Goal: Information Seeking & Learning: Learn about a topic

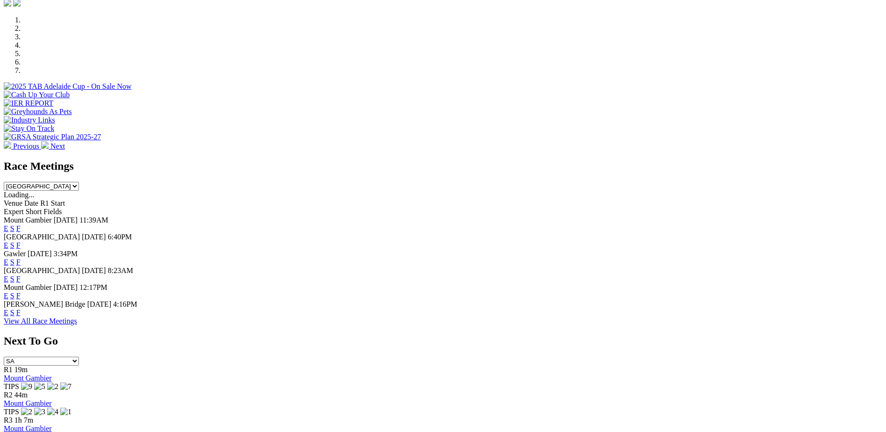
scroll to position [280, 0]
click at [21, 274] on link "F" at bounding box center [18, 278] width 4 height 8
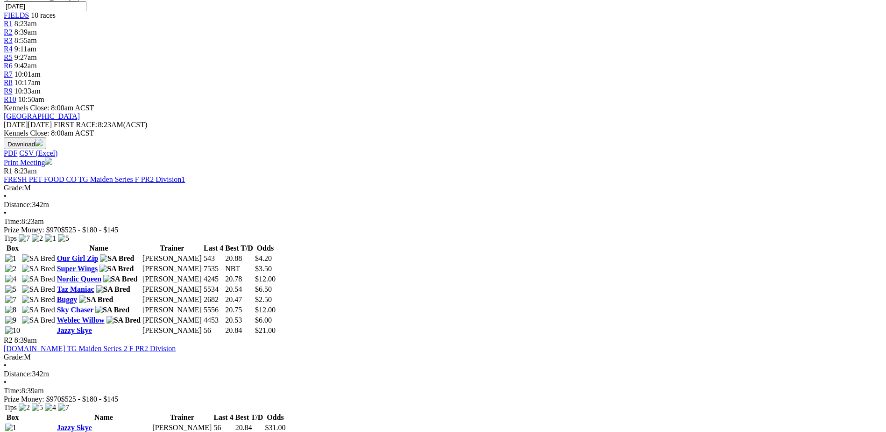
scroll to position [327, 0]
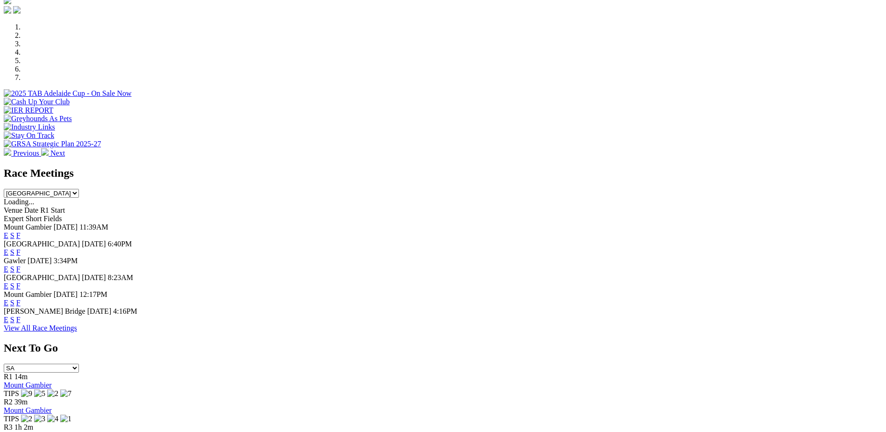
scroll to position [280, 0]
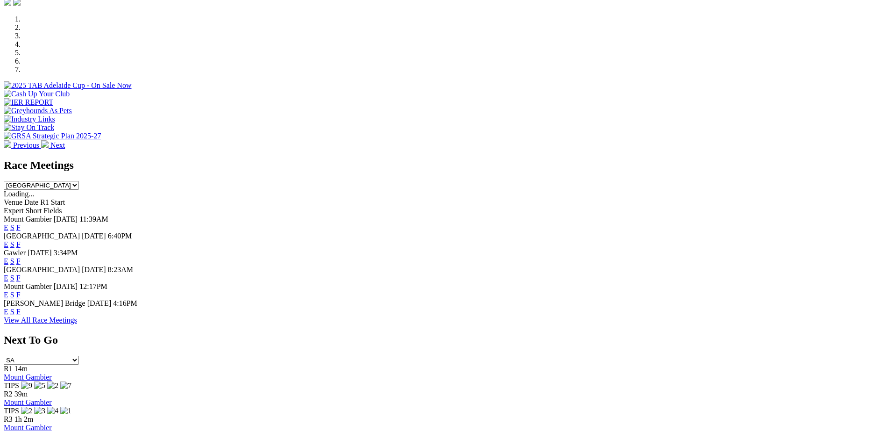
click at [21, 274] on link "F" at bounding box center [18, 278] width 4 height 8
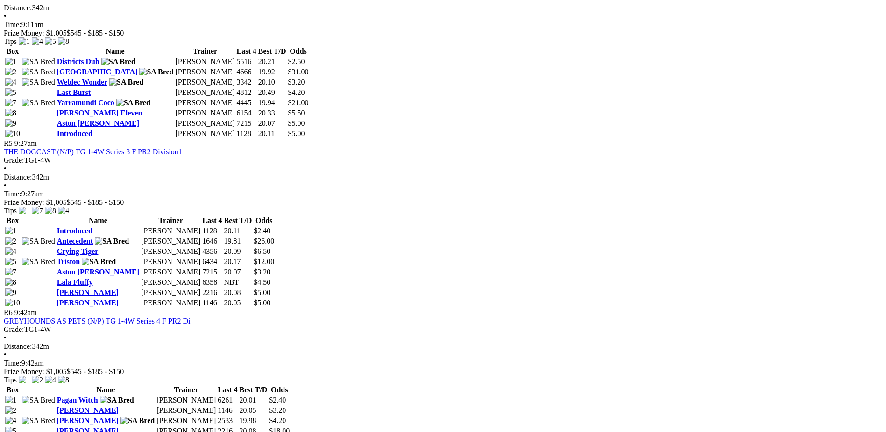
scroll to position [876, 0]
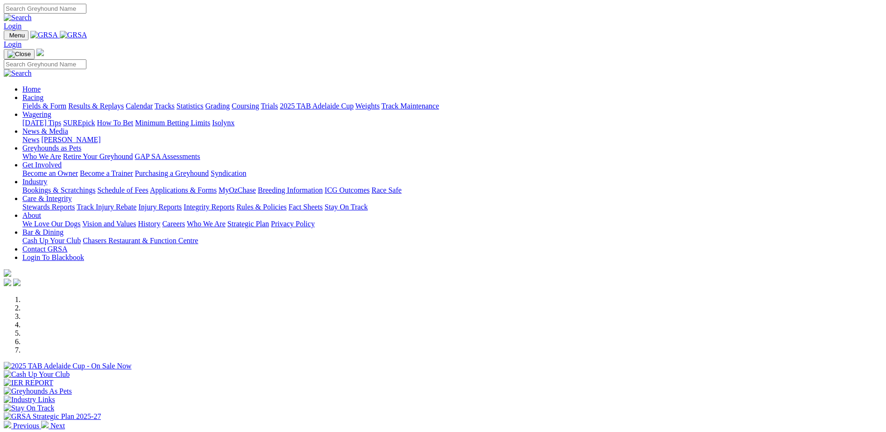
scroll to position [280, 0]
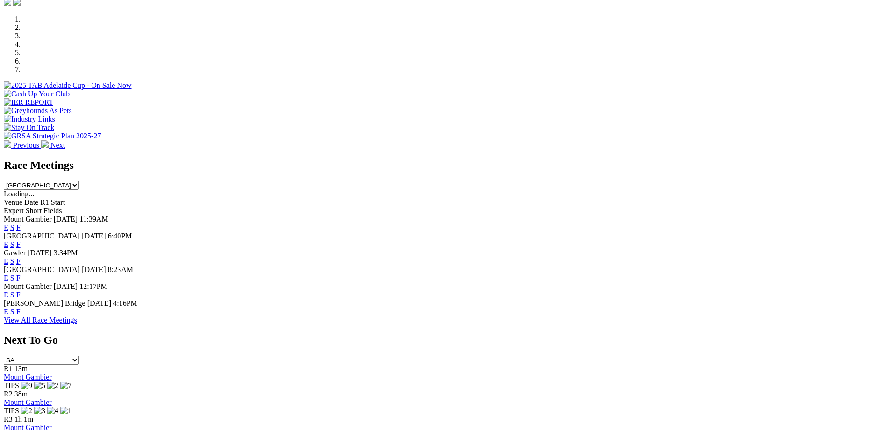
click at [14, 274] on link "S" at bounding box center [12, 278] width 4 height 8
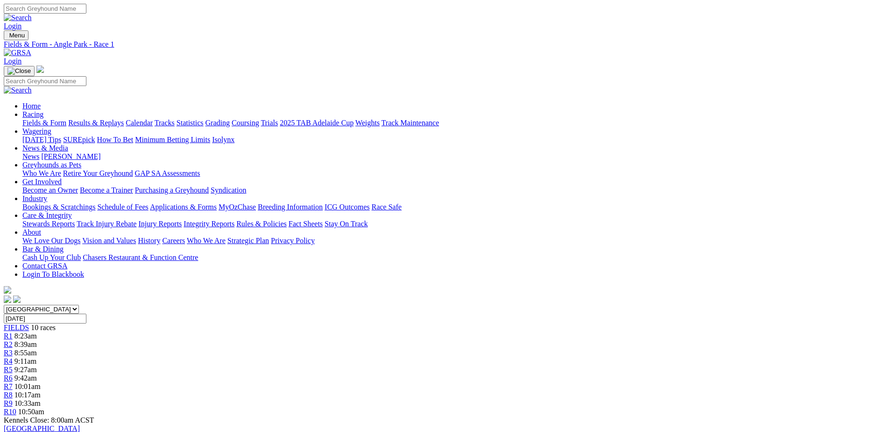
click at [16, 407] on span "R10" at bounding box center [10, 411] width 13 height 8
